Goal: Check status: Check status

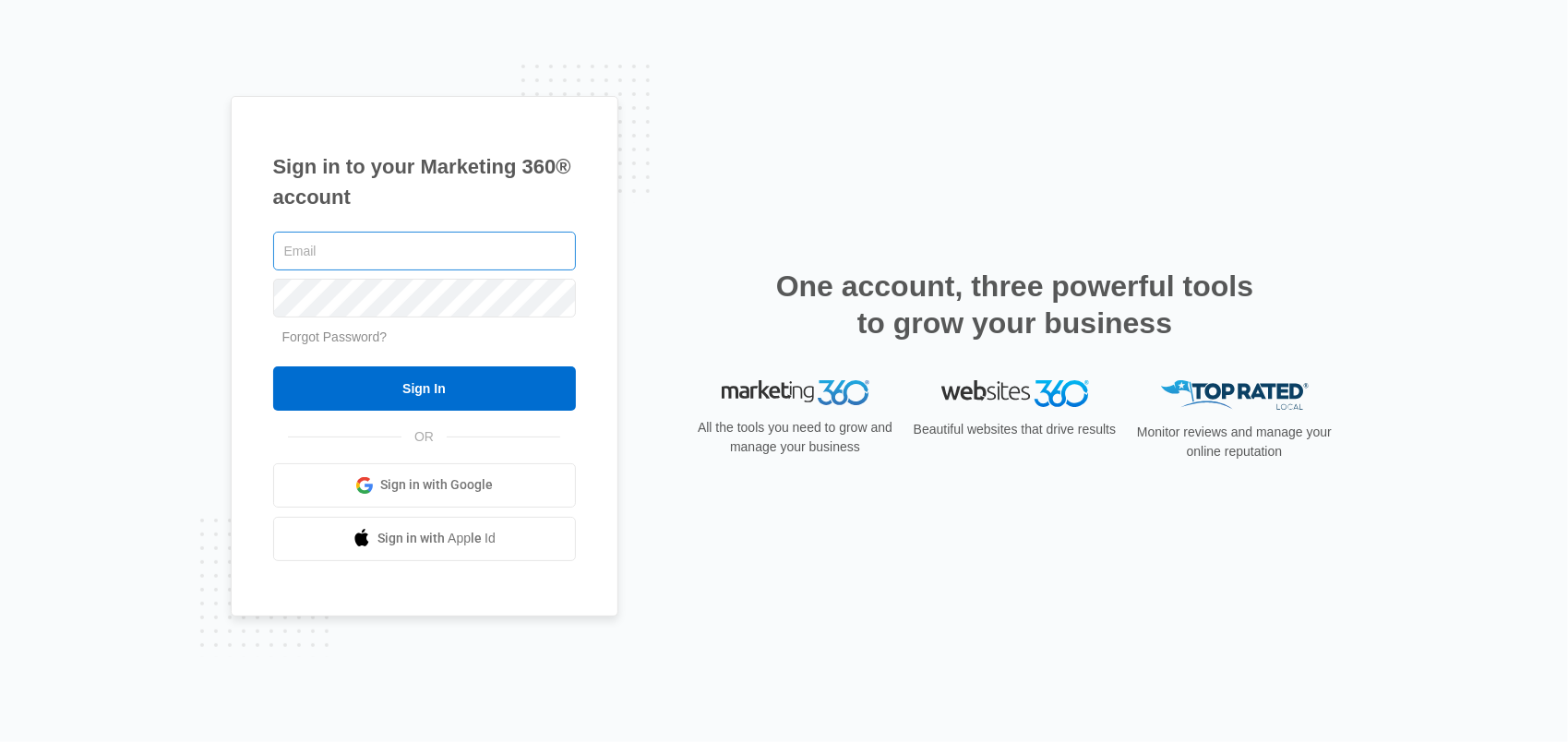
click at [558, 242] on input "text" at bounding box center [425, 252] width 302 height 39
click at [544, 242] on input "text" at bounding box center [425, 252] width 302 height 39
click at [0, 741] on com-1password-button at bounding box center [0, 742] width 0 height 0
type input "[PERSON_NAME][EMAIL_ADDRESS][DOMAIN_NAME]"
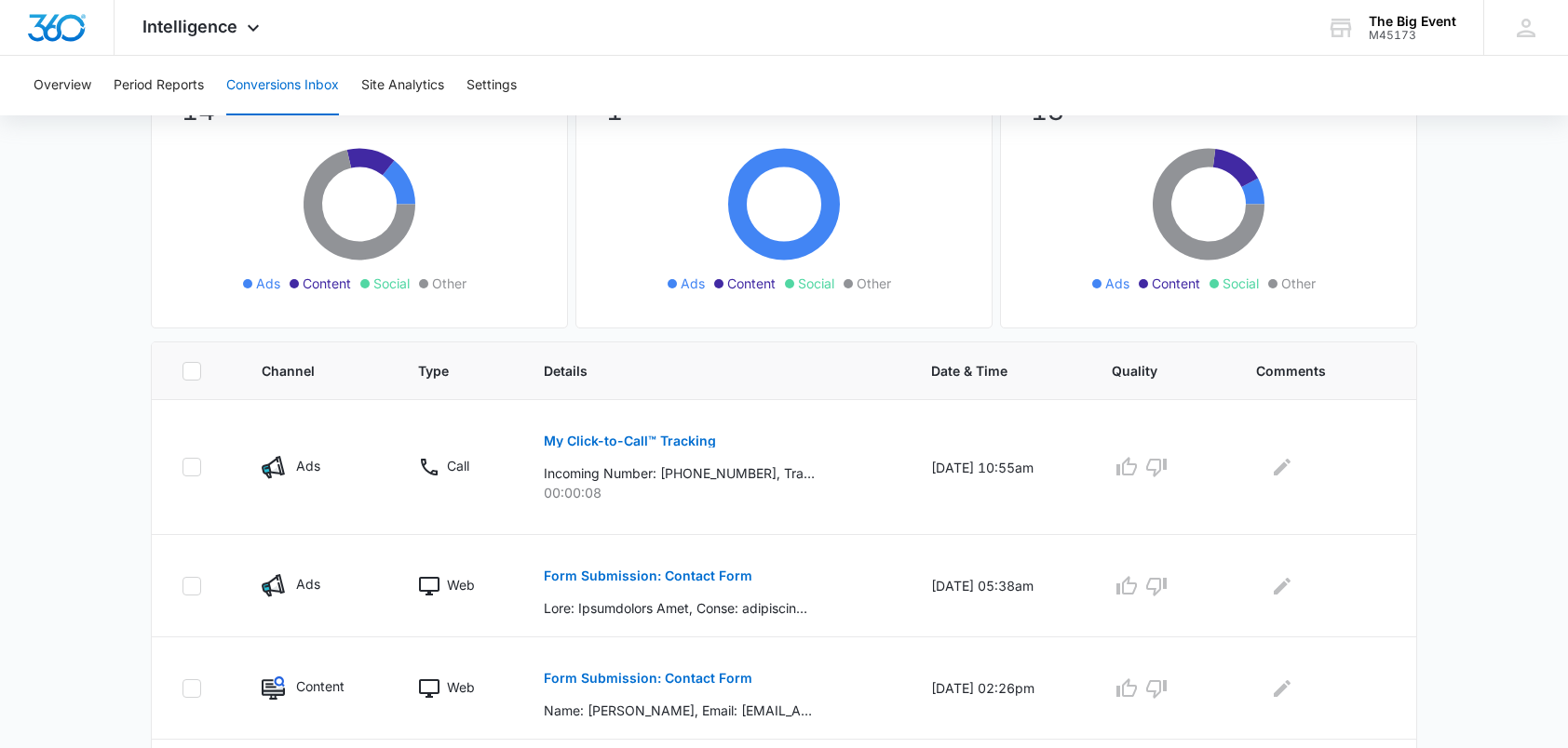
scroll to position [279, 0]
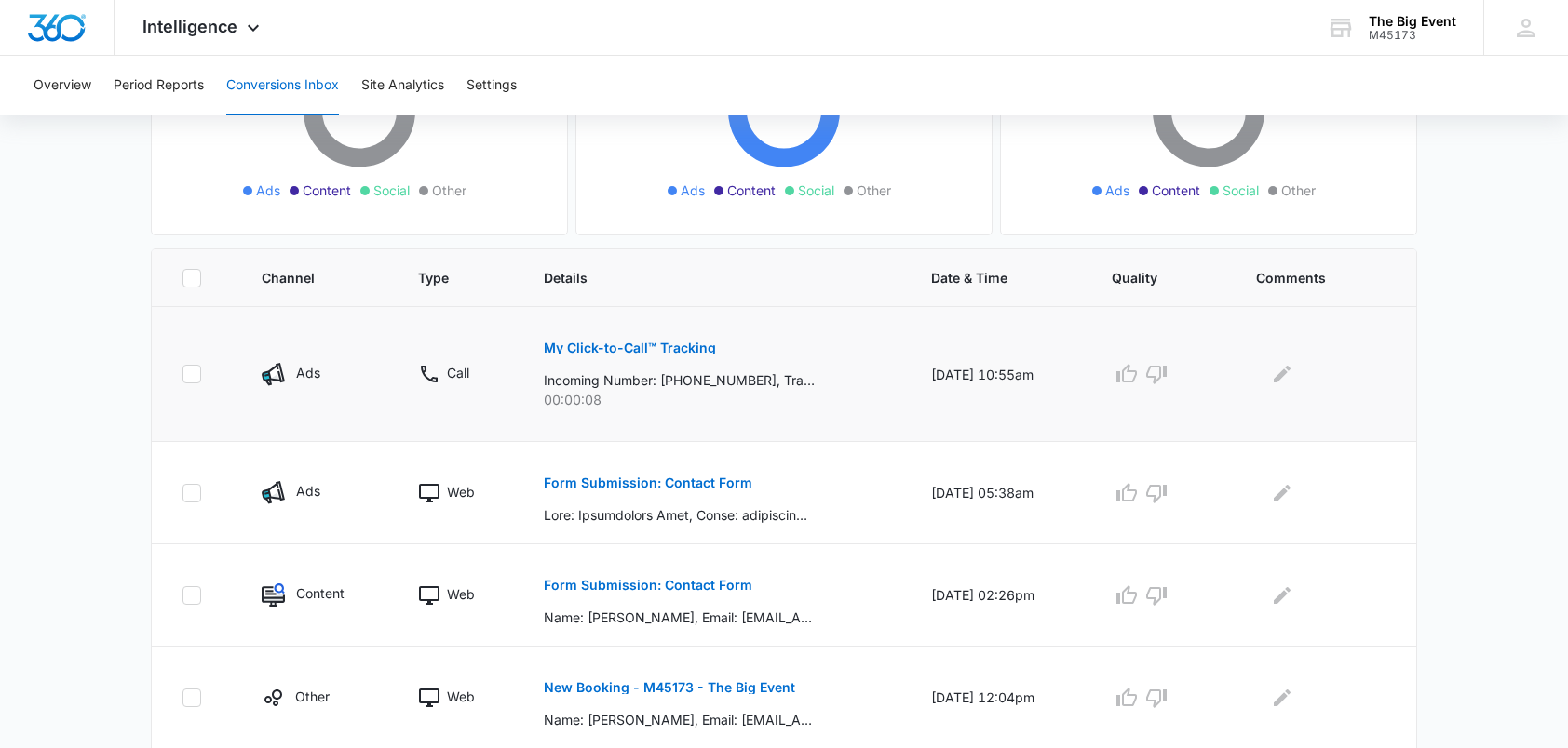
click at [640, 343] on p "My Click-to-Call™ Tracking" at bounding box center [630, 348] width 172 height 13
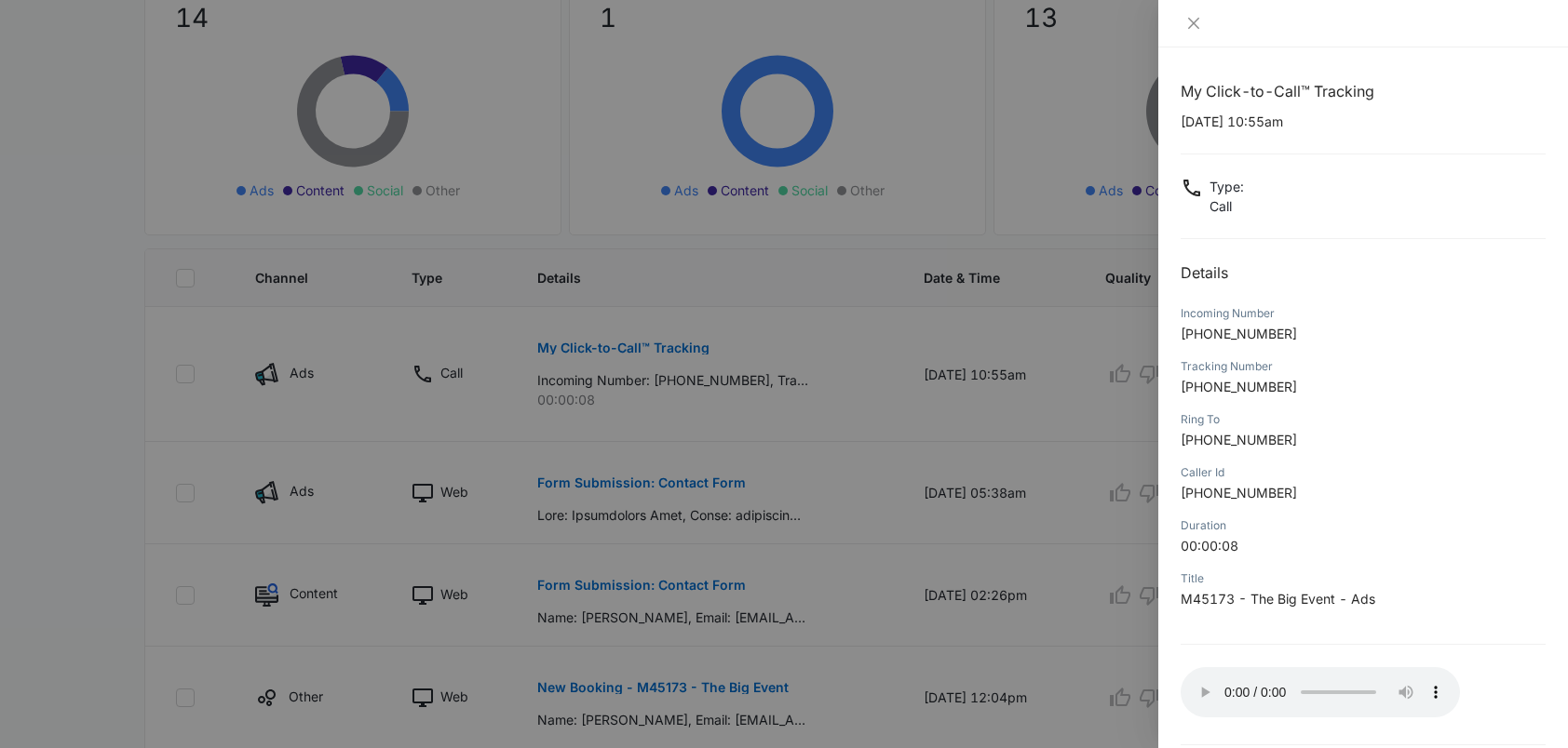
click at [790, 335] on div at bounding box center [784, 374] width 1568 height 748
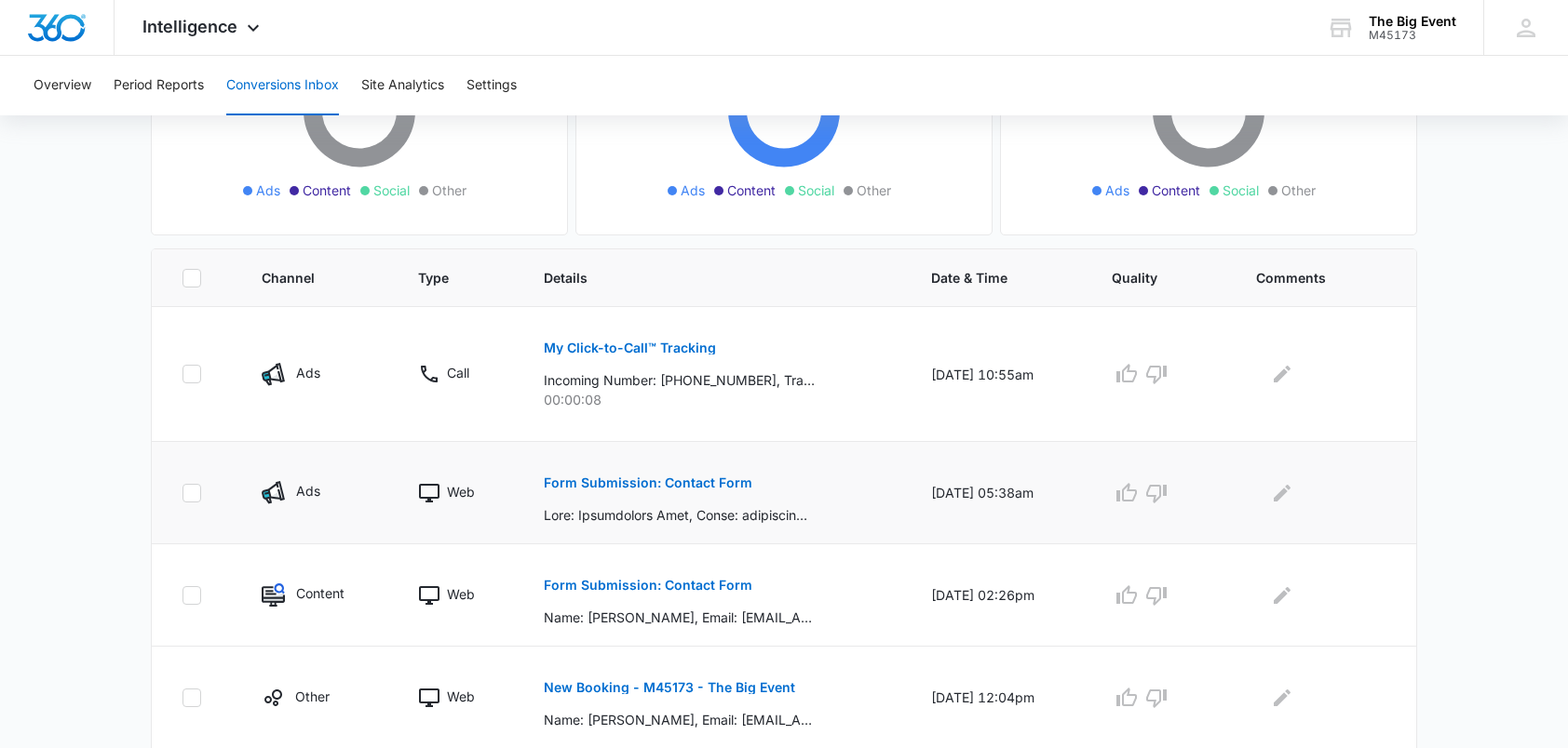
click at [658, 479] on p "Form Submission: Contact Form" at bounding box center [648, 483] width 209 height 13
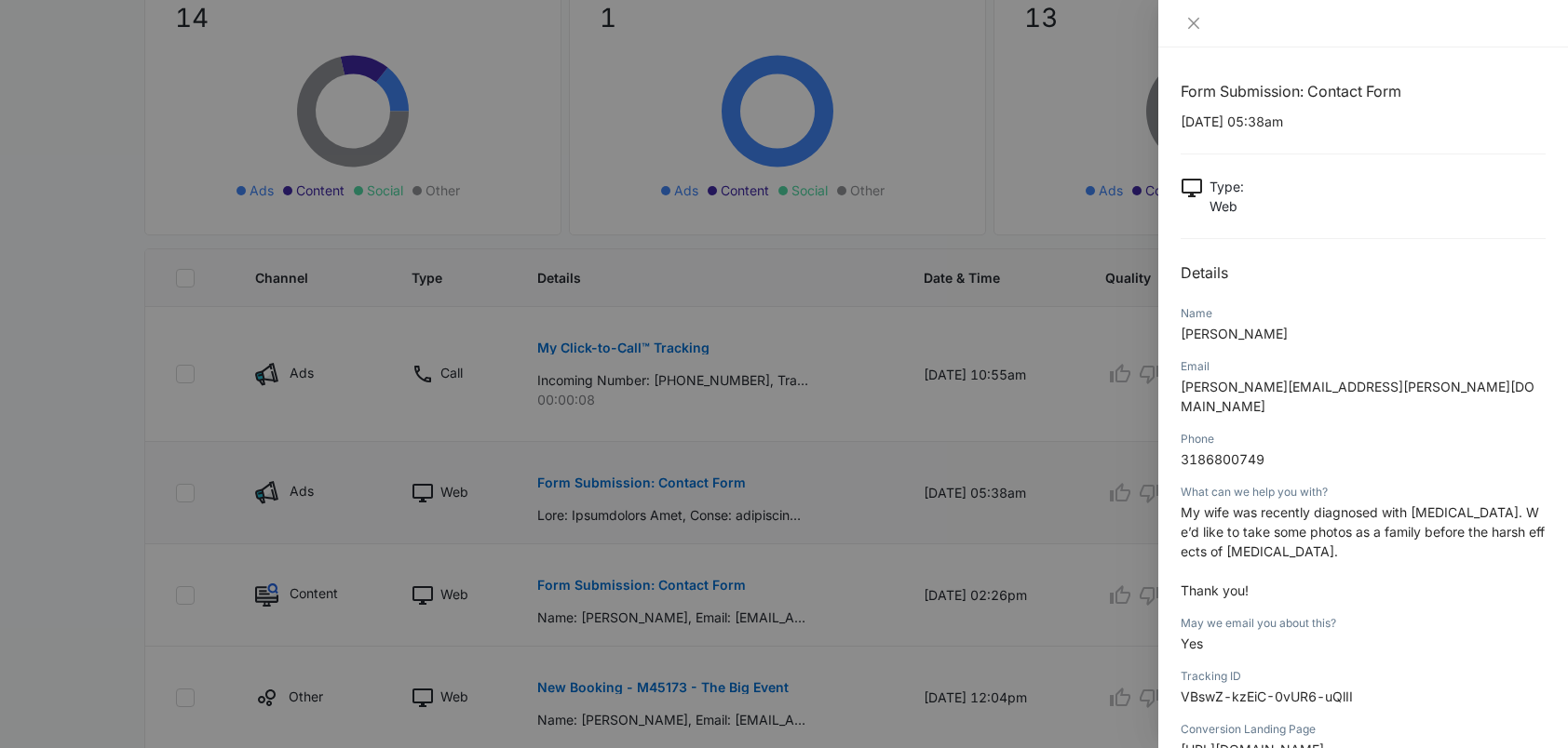
click at [658, 479] on div at bounding box center [784, 374] width 1568 height 748
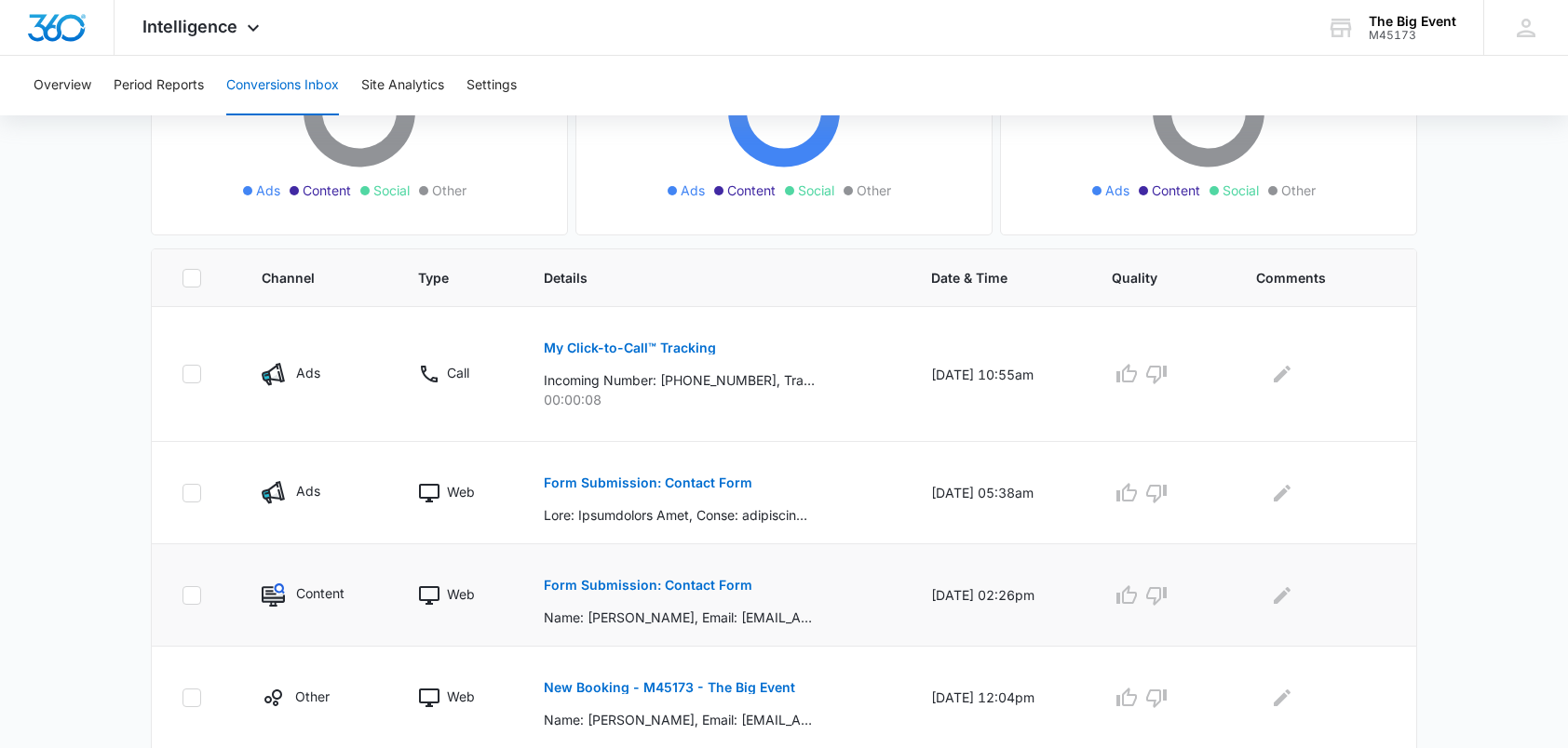
click at [686, 579] on p "Form Submission: Contact Form" at bounding box center [648, 585] width 209 height 13
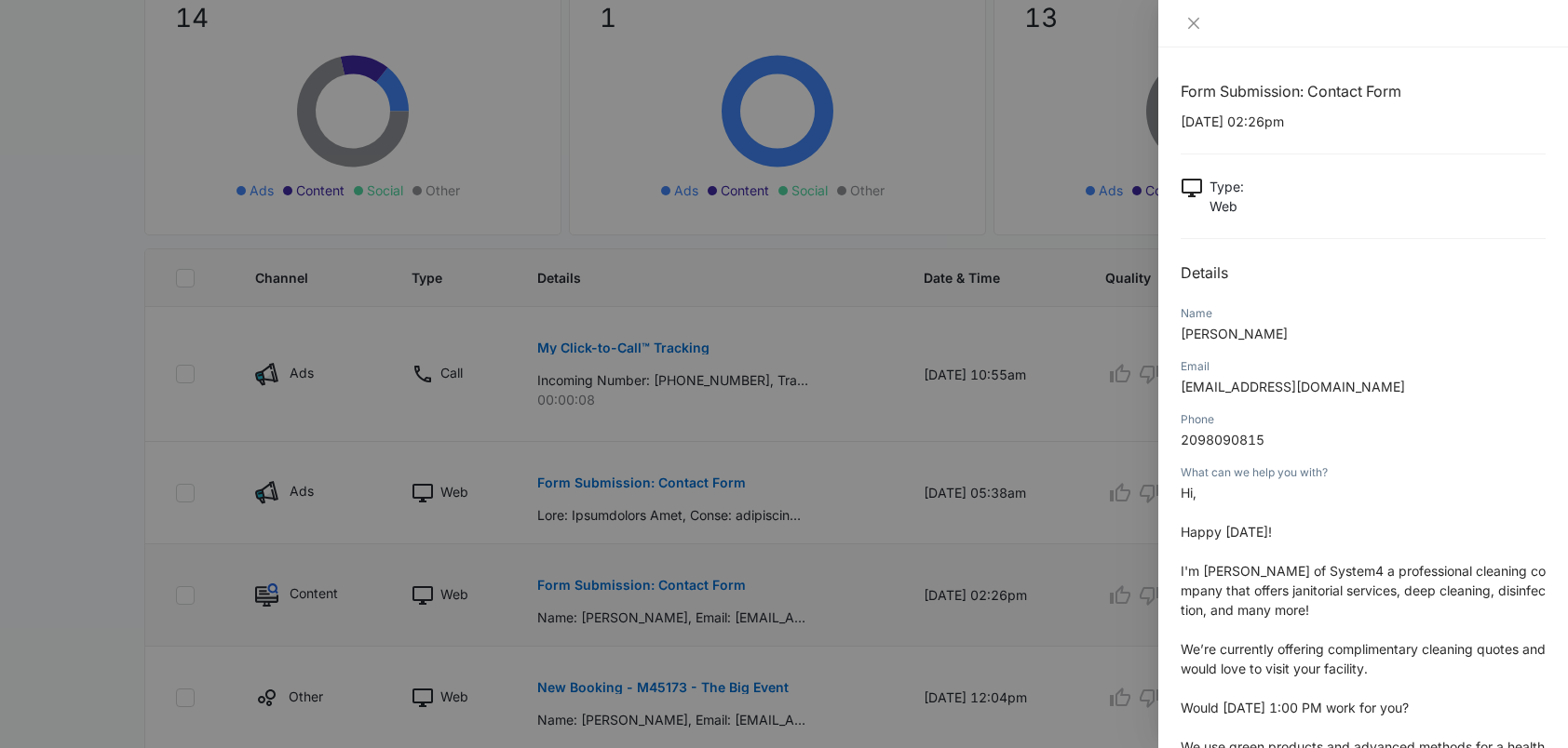
click at [686, 577] on div at bounding box center [784, 374] width 1568 height 748
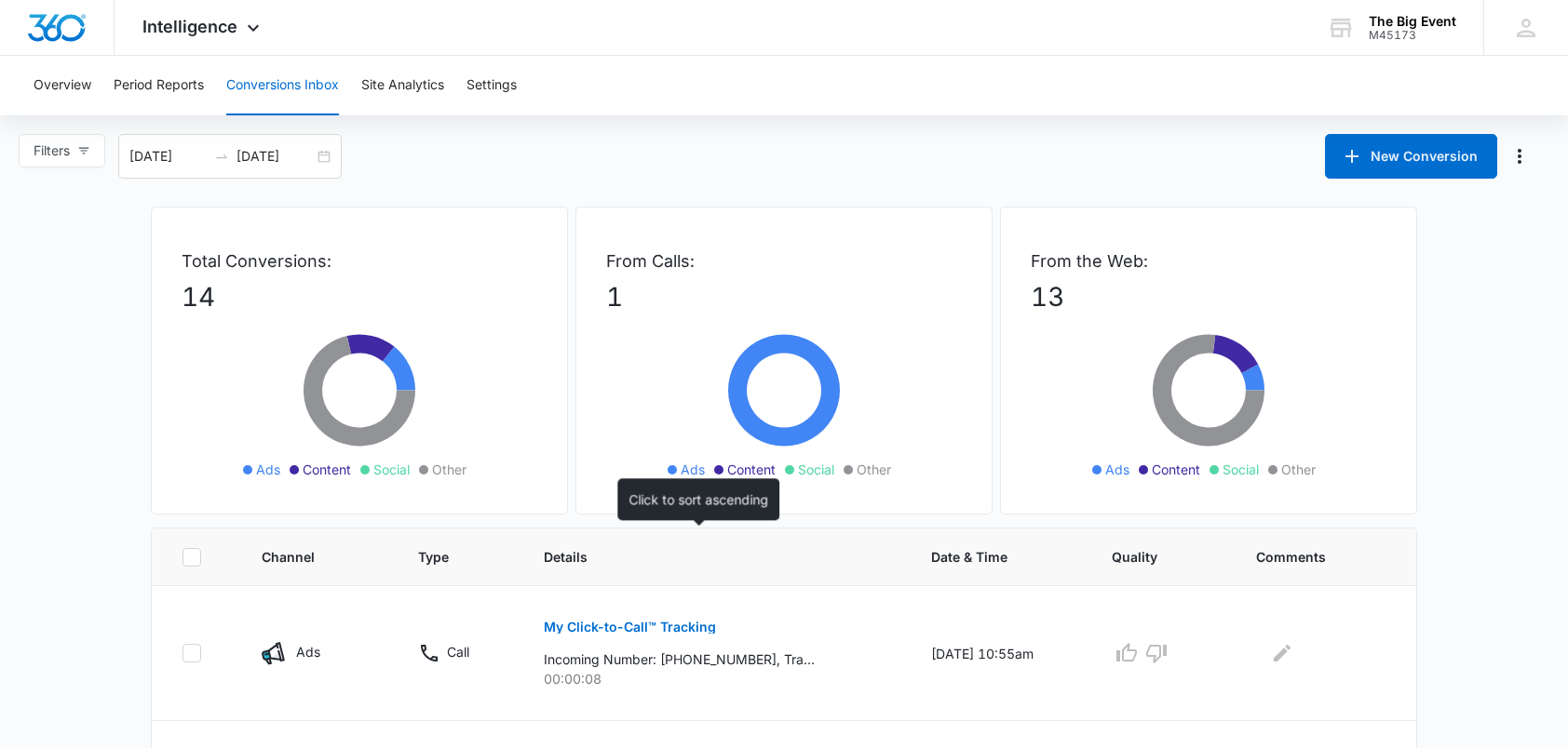
scroll to position [93, 0]
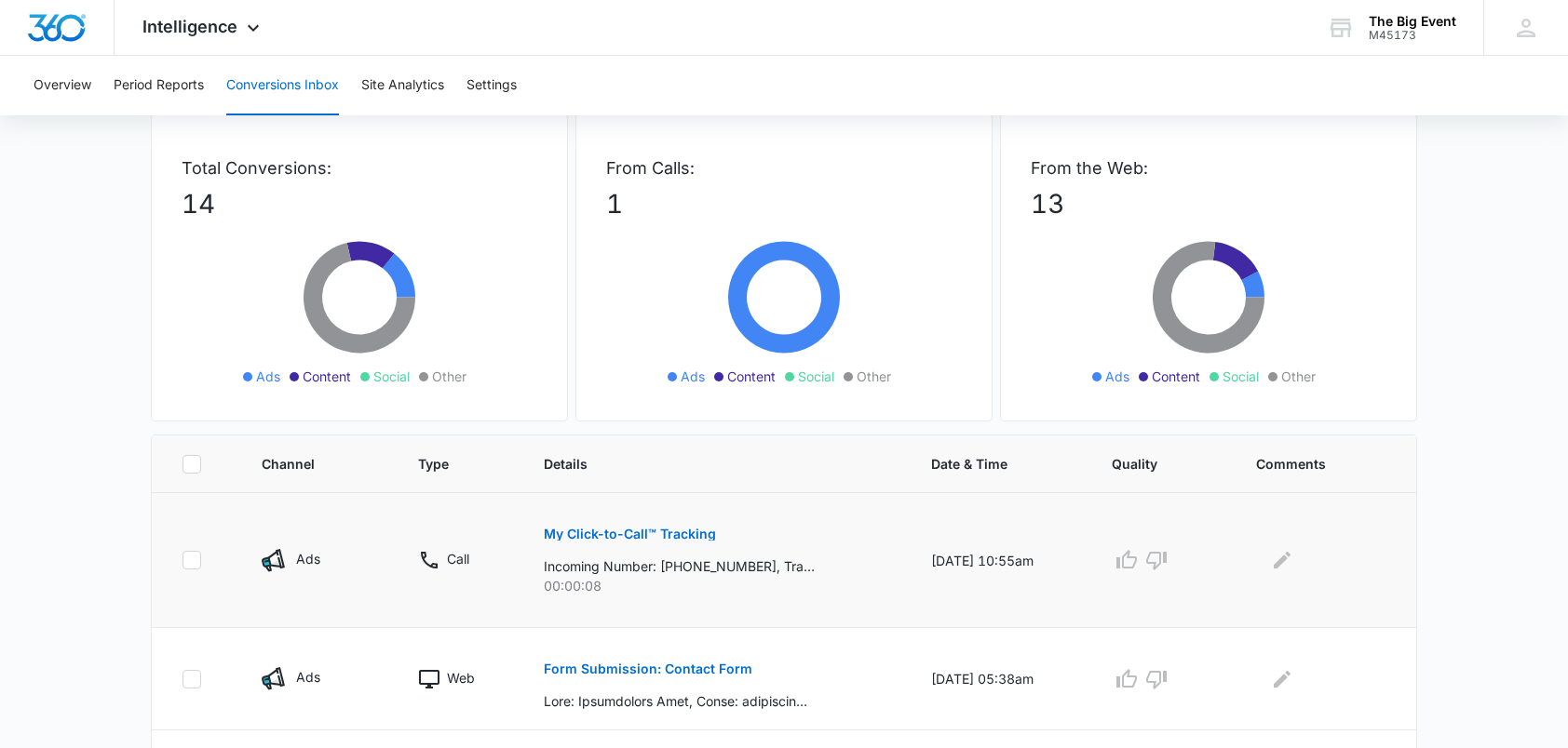
click at [653, 534] on p "My Click-to-Call™ Tracking" at bounding box center [630, 533] width 172 height 13
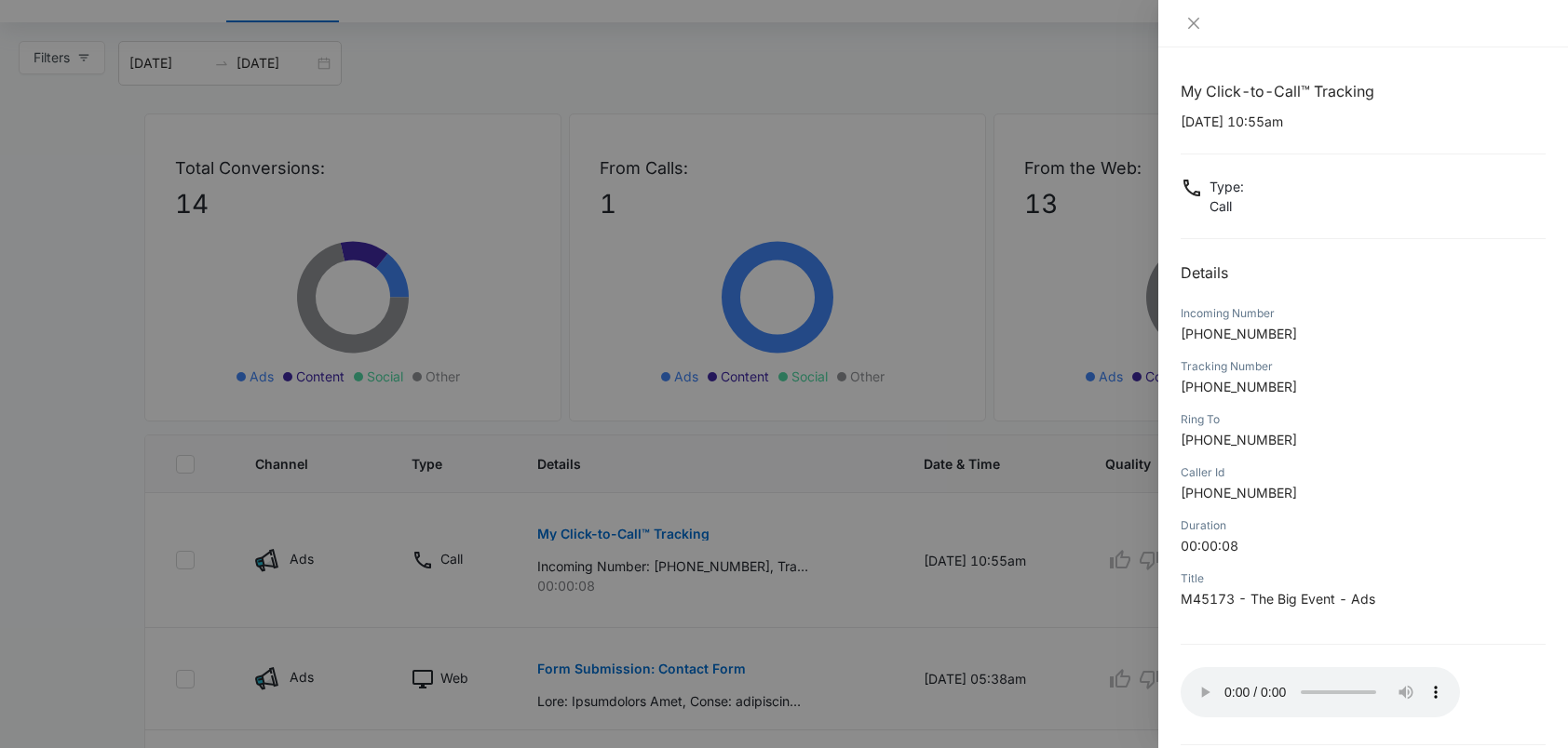
scroll to position [78, 0]
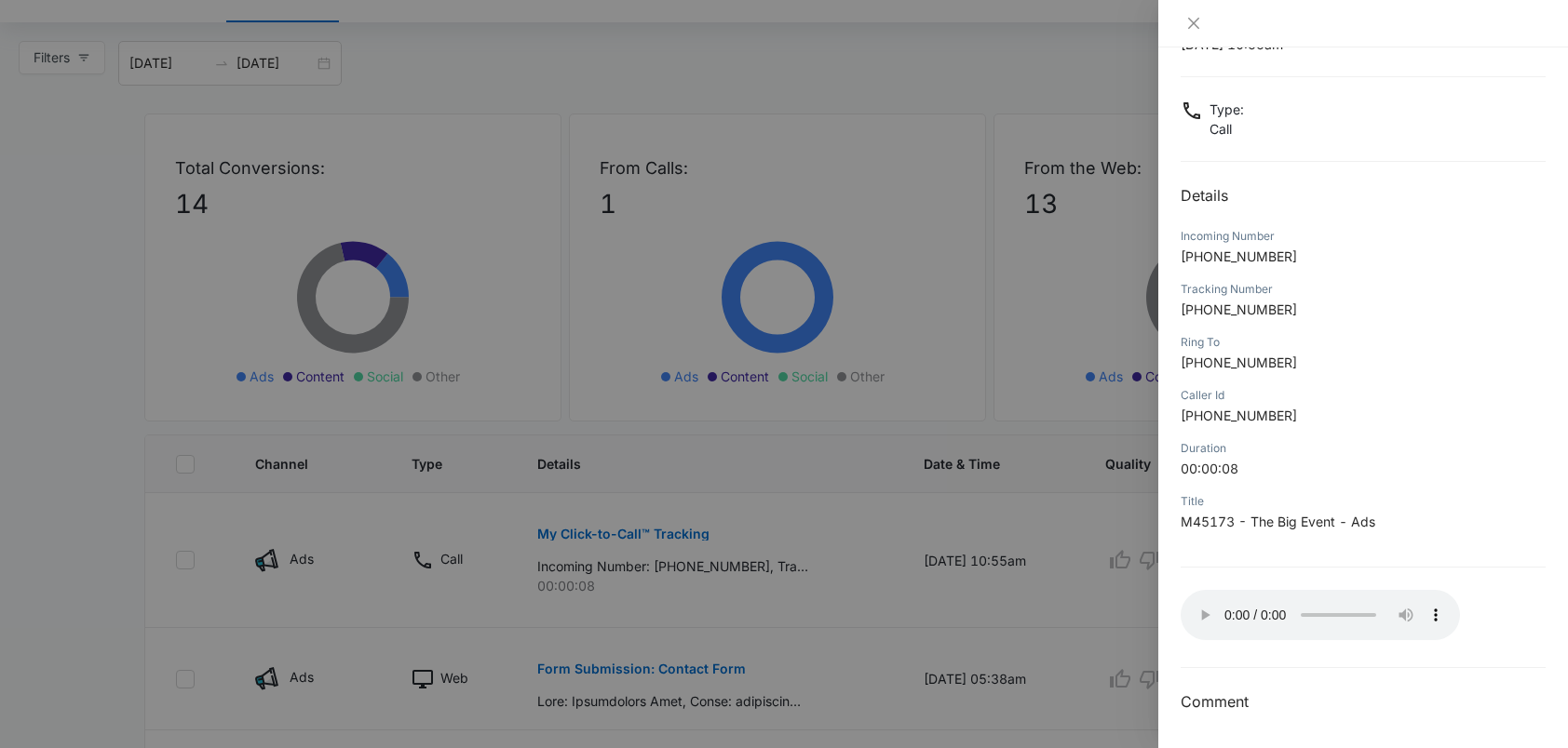
click at [854, 49] on div at bounding box center [784, 374] width 1568 height 748
